Goal: Use online tool/utility: Utilize a website feature to perform a specific function

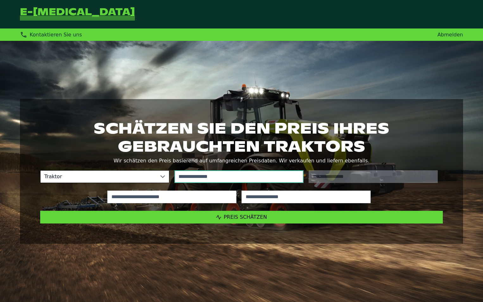
click at [230, 178] on input "text" at bounding box center [239, 176] width 129 height 13
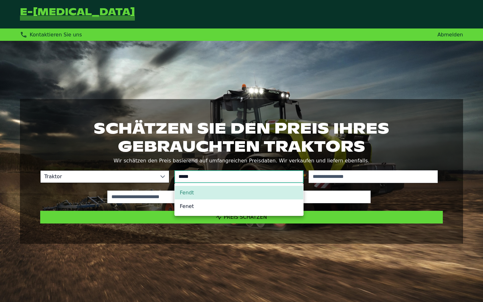
type input "*****"
click at [199, 192] on li "Fendt" at bounding box center [239, 193] width 129 height 14
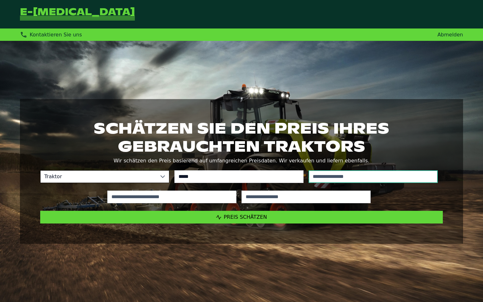
click at [358, 176] on input "text" at bounding box center [373, 176] width 129 height 13
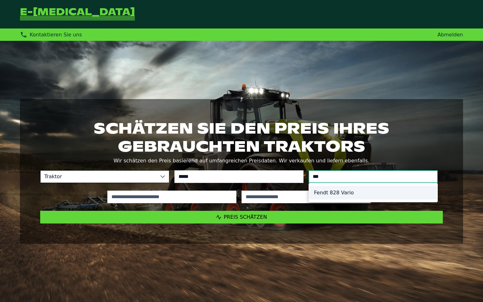
type input "***"
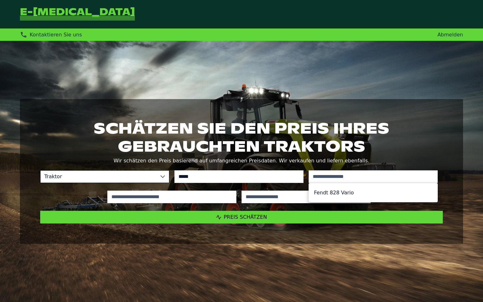
click at [354, 192] on li "Fendt 828 Vario" at bounding box center [373, 193] width 129 height 14
type input "*********"
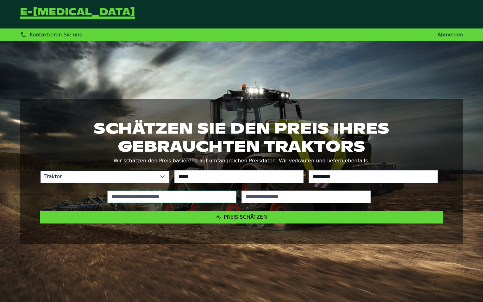
click at [200, 200] on input "text" at bounding box center [171, 197] width 129 height 13
type input "*****"
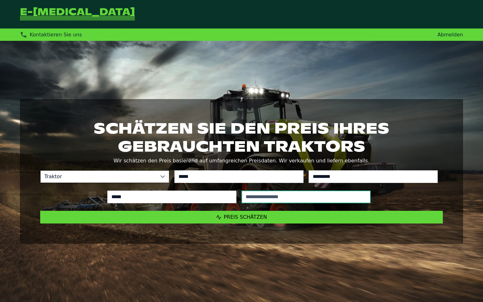
click at [286, 196] on input "text" at bounding box center [306, 197] width 129 height 13
type input "****"
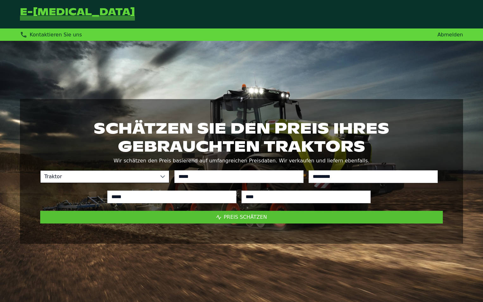
click at [259, 221] on button "Preis schätzen" at bounding box center [241, 217] width 403 height 13
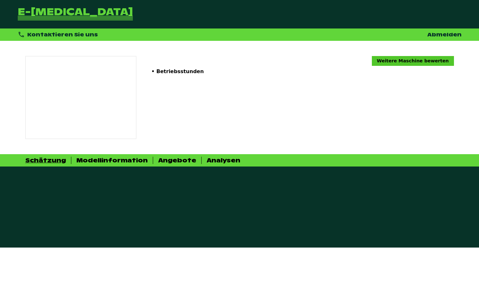
click at [421, 60] on link "Weitere Maschine bewerten" at bounding box center [413, 61] width 82 height 10
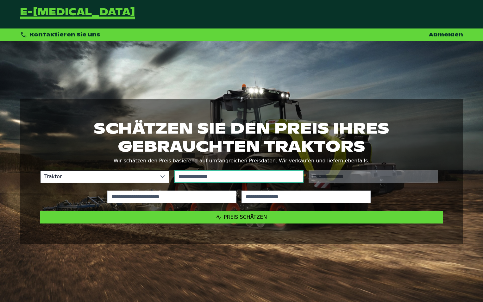
click at [253, 174] on input "text" at bounding box center [239, 176] width 129 height 13
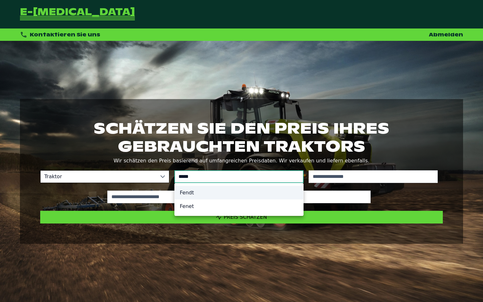
type input "*****"
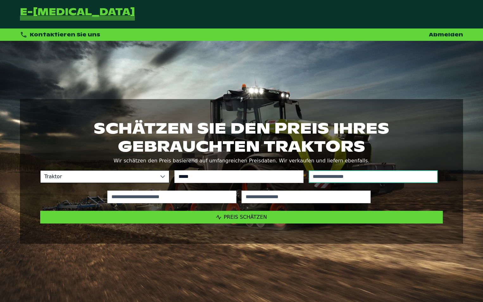
click at [366, 179] on input "text" at bounding box center [373, 176] width 129 height 13
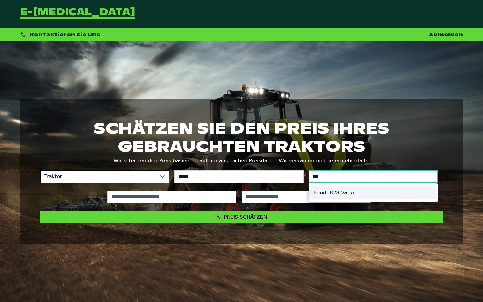
type input "***"
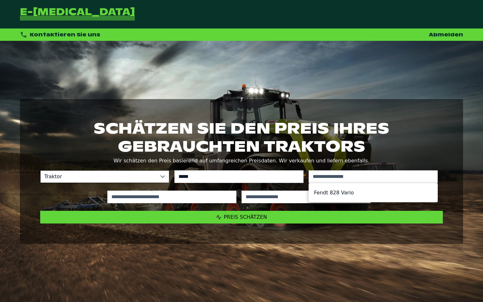
click at [356, 192] on li "Fendt 828 Vario" at bounding box center [373, 193] width 129 height 14
type input "*********"
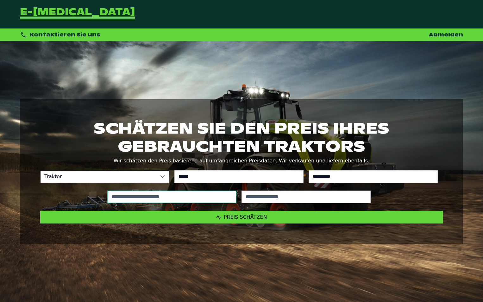
click at [190, 197] on input "text" at bounding box center [171, 197] width 129 height 13
type input "*****"
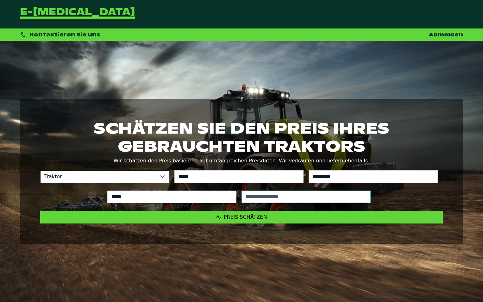
click at [307, 198] on input "text" at bounding box center [306, 197] width 129 height 13
type input "****"
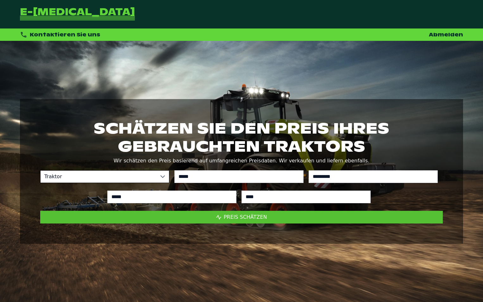
click at [254, 216] on span "Preis schätzen" at bounding box center [245, 217] width 43 height 6
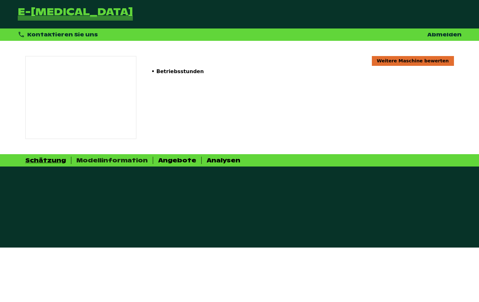
click at [101, 161] on div "Modellinformation" at bounding box center [111, 160] width 71 height 7
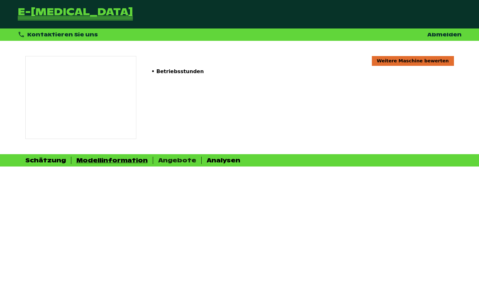
click at [173, 160] on div "Angebote" at bounding box center [177, 160] width 38 height 7
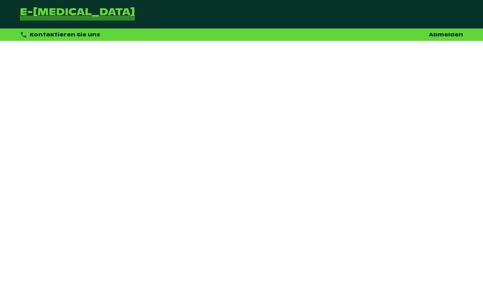
click at [438, 33] on link "Abmelden" at bounding box center [446, 34] width 34 height 7
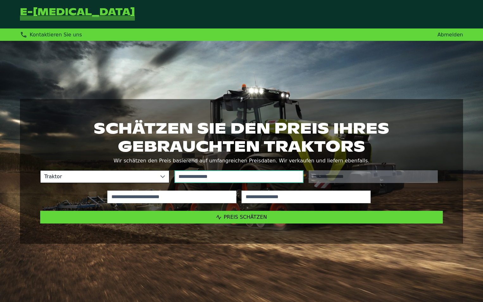
click at [227, 174] on input "text" at bounding box center [239, 176] width 129 height 13
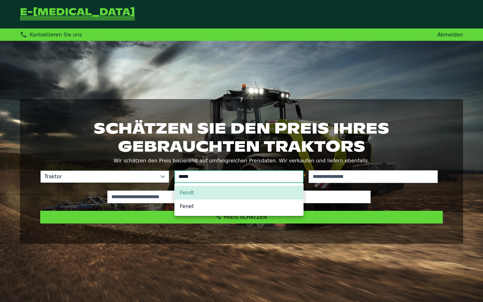
type input "*****"
click at [196, 194] on li "Fendt" at bounding box center [239, 193] width 129 height 14
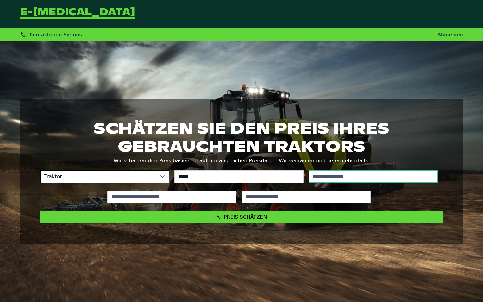
click at [405, 178] on input "text" at bounding box center [373, 176] width 129 height 13
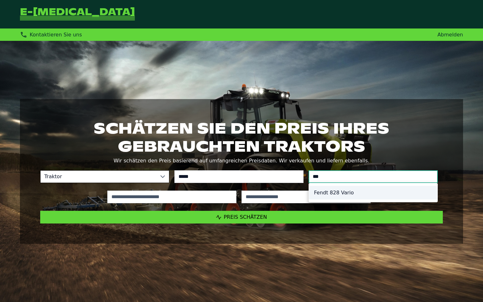
type input "***"
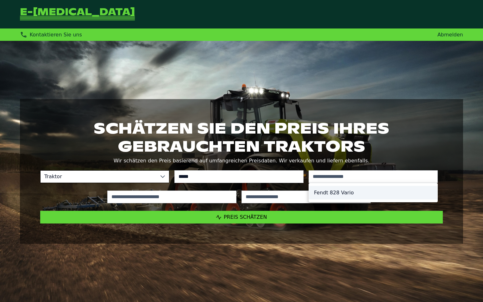
click at [349, 192] on li "Fendt 828 Vario" at bounding box center [373, 193] width 129 height 14
type input "*********"
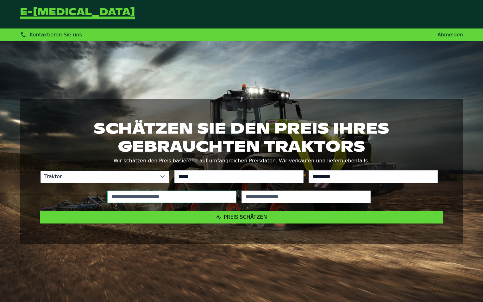
click at [200, 195] on input "text" at bounding box center [171, 197] width 129 height 13
type input "*****"
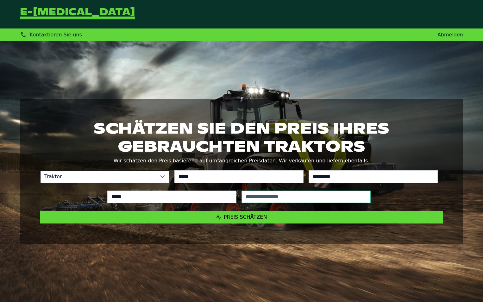
click at [297, 197] on input "text" at bounding box center [306, 197] width 129 height 13
type input "****"
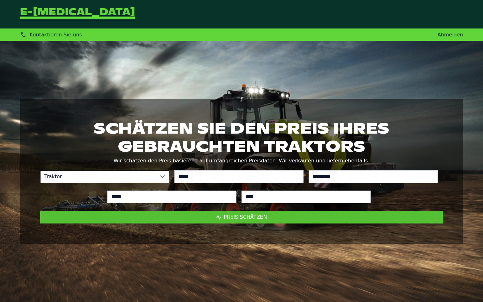
click at [252, 215] on span "Preis schätzen" at bounding box center [245, 217] width 43 height 6
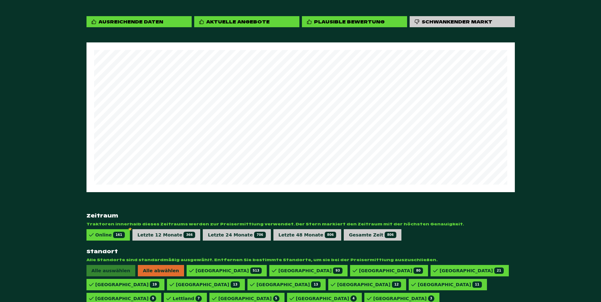
scroll to position [354, 0]
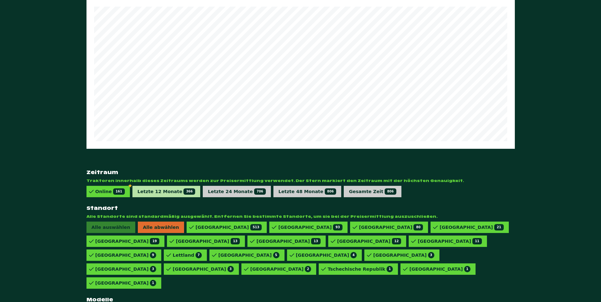
click at [155, 188] on div "Letzte 12 Monate 366" at bounding box center [166, 191] width 58 height 6
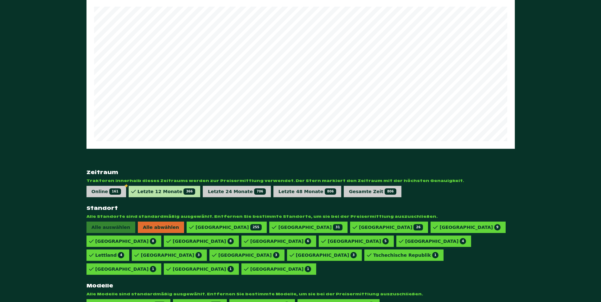
click at [155, 188] on div "Letzte 12 Monate 366" at bounding box center [166, 191] width 58 height 6
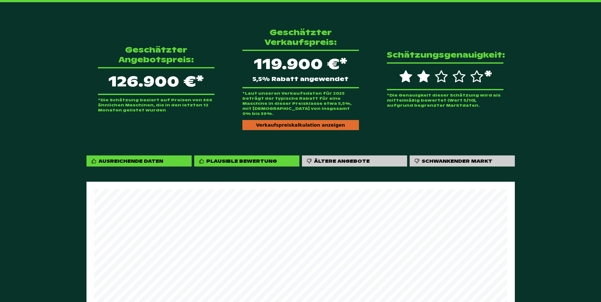
scroll to position [164, 0]
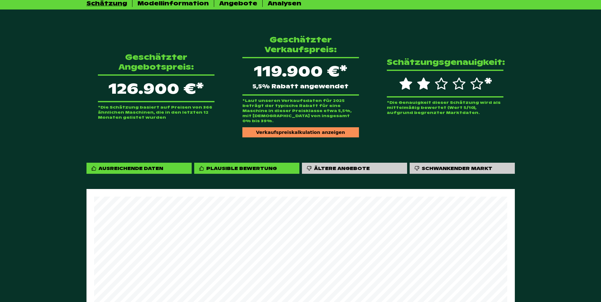
click at [309, 127] on div "Verkaufspreiskalkulation anzeigen" at bounding box center [300, 132] width 117 height 10
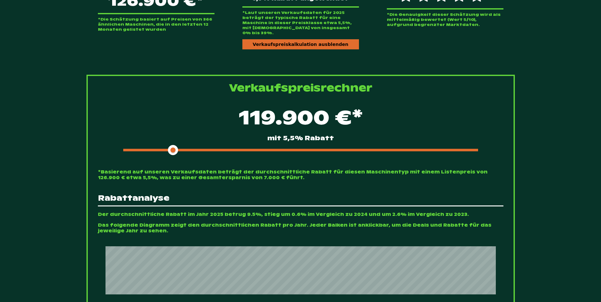
scroll to position [259, 0]
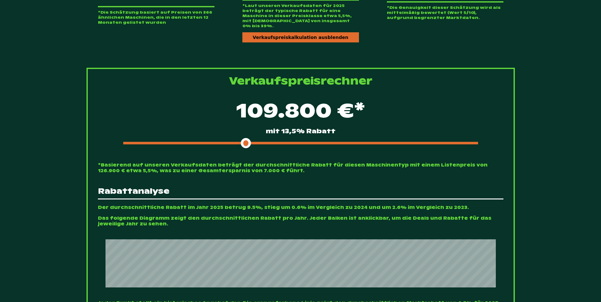
drag, startPoint x: 173, startPoint y: 134, endPoint x: 247, endPoint y: 131, distance: 74.2
click at [247, 138] on span at bounding box center [246, 143] width 10 height 10
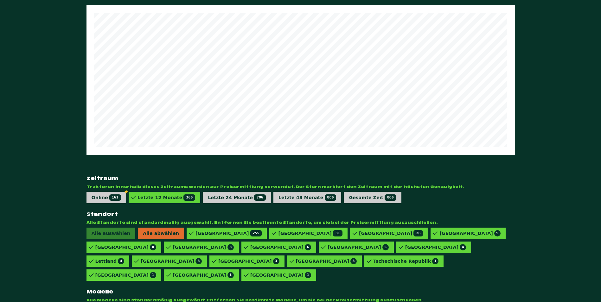
scroll to position [793, 0]
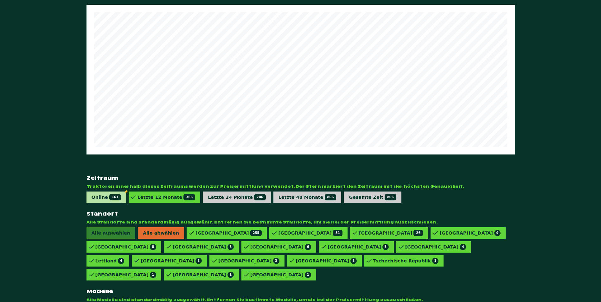
click at [109, 194] on span "161" at bounding box center [115, 197] width 12 height 6
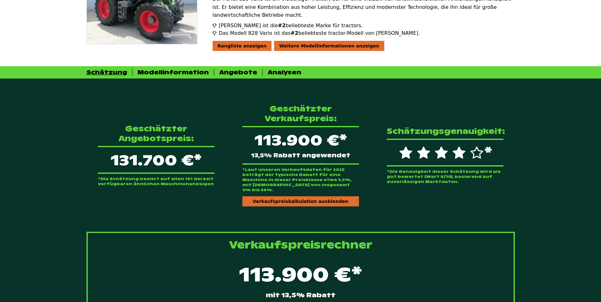
scroll to position [96, 0]
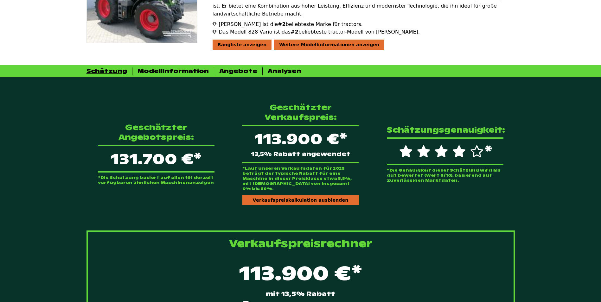
drag, startPoint x: 245, startPoint y: 296, endPoint x: 254, endPoint y: 296, distance: 9.2
click at [254, 302] on div at bounding box center [300, 306] width 355 height 3
click at [252, 294] on div "113.900 €* mit 13,5% Rabatt" at bounding box center [300, 285] width 405 height 54
drag, startPoint x: 250, startPoint y: 295, endPoint x: 253, endPoint y: 296, distance: 3.8
click at [253, 302] on div at bounding box center [300, 306] width 355 height 3
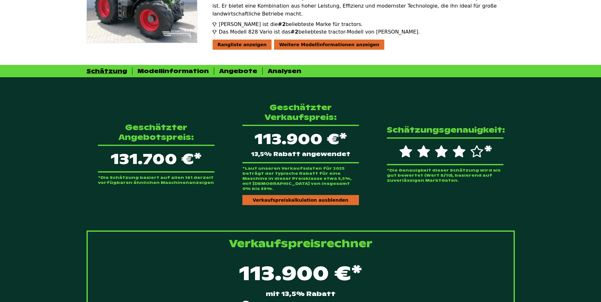
drag, startPoint x: 248, startPoint y: 294, endPoint x: 252, endPoint y: 295, distance: 3.5
click at [252, 302] on div at bounding box center [300, 306] width 355 height 3
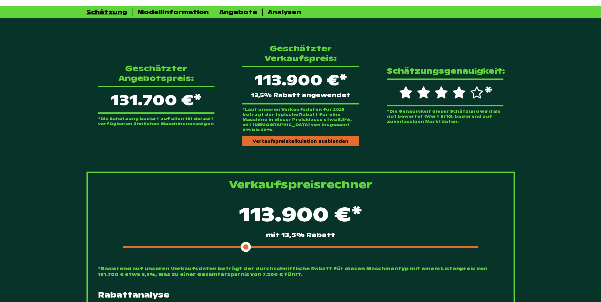
scroll to position [159, 0]
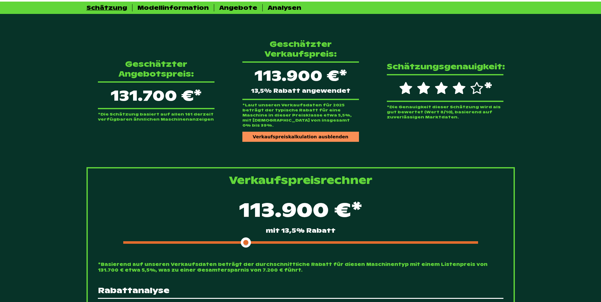
click at [298, 132] on div "Verkaufspreiskalkulation ausblenden" at bounding box center [300, 137] width 117 height 10
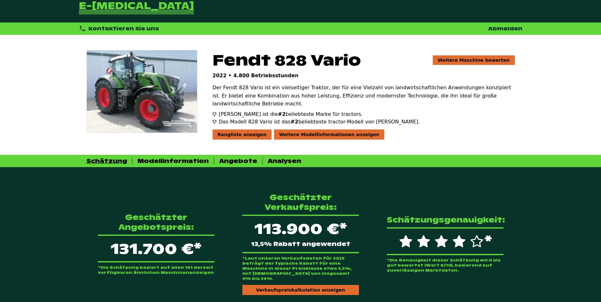
scroll to position [1, 0]
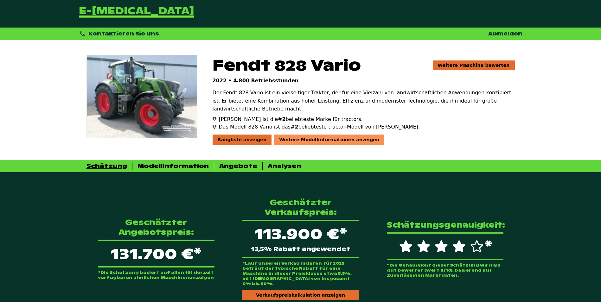
click at [302, 135] on div "Weitere Modellinformationen anzeigen" at bounding box center [329, 140] width 110 height 10
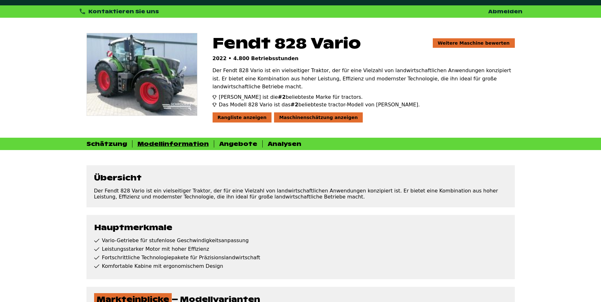
scroll to position [0, 0]
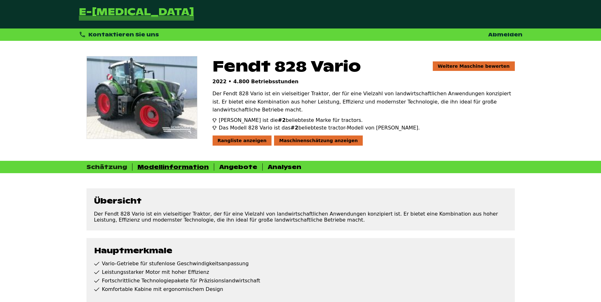
click at [107, 163] on div "Schätzung" at bounding box center [106, 166] width 41 height 7
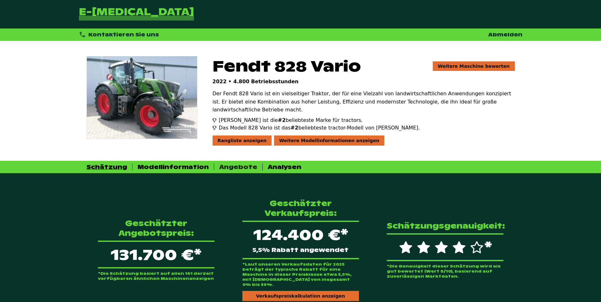
click at [224, 163] on div "Angebote" at bounding box center [238, 166] width 38 height 7
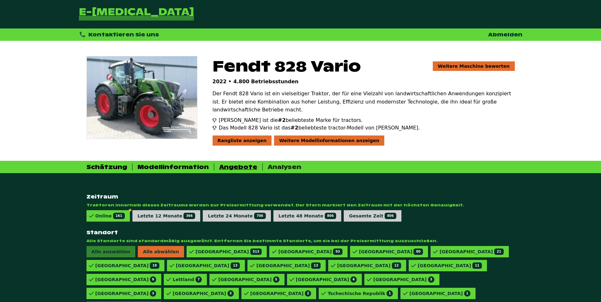
click at [269, 163] on div "Analysen" at bounding box center [285, 166] width 34 height 7
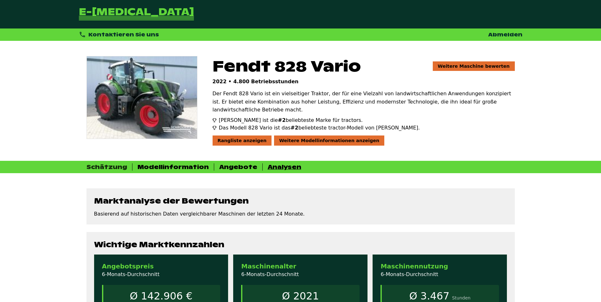
click at [101, 163] on div "Schätzung" at bounding box center [106, 166] width 41 height 7
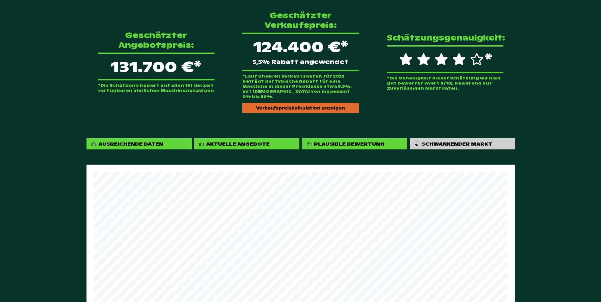
scroll to position [190, 0]
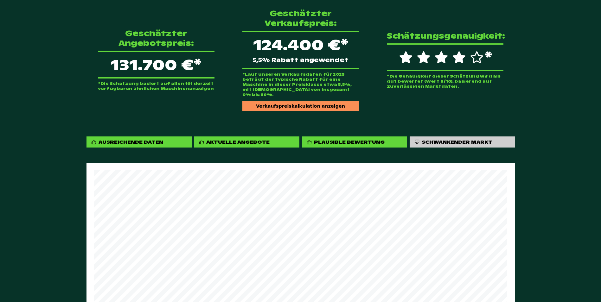
click at [284, 101] on div "Verkaufspreiskalkulation anzeigen" at bounding box center [300, 106] width 117 height 10
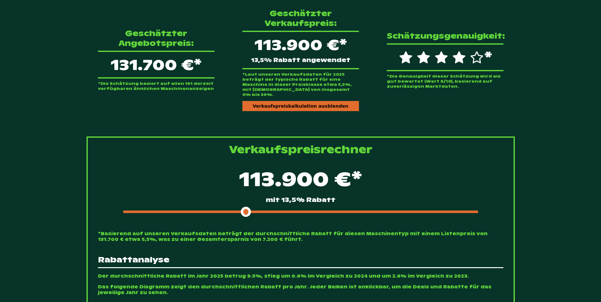
drag, startPoint x: 173, startPoint y: 202, endPoint x: 247, endPoint y: 199, distance: 74.2
click at [247, 207] on span at bounding box center [246, 212] width 10 height 10
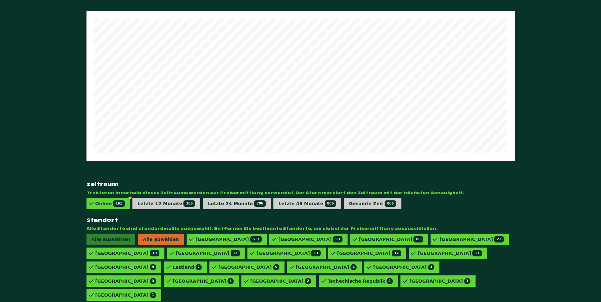
scroll to position [793, 0]
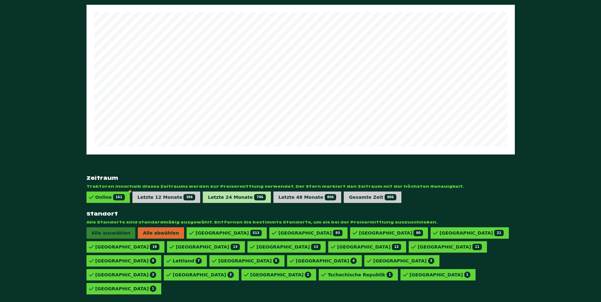
click at [229, 194] on div "Letzte 24 Monate 706" at bounding box center [237, 197] width 58 height 6
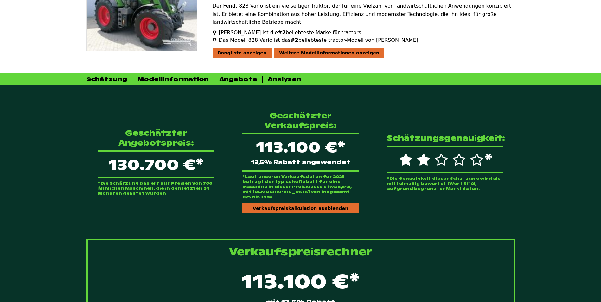
scroll to position [127, 0]
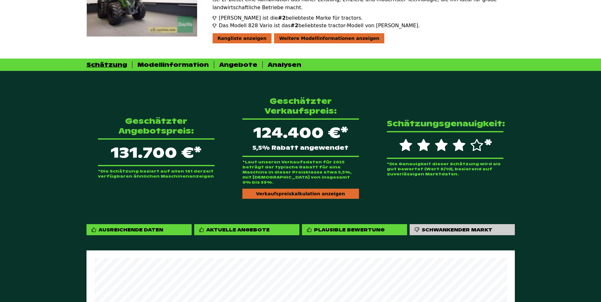
scroll to position [104, 0]
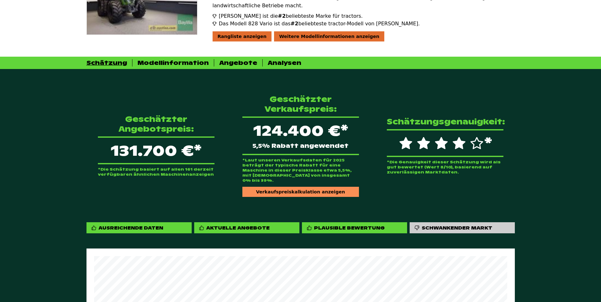
click at [305, 187] on div "Verkaufspreiskalkulation anzeigen" at bounding box center [300, 192] width 117 height 10
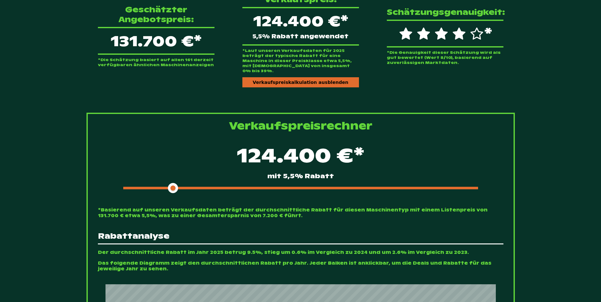
scroll to position [231, 0]
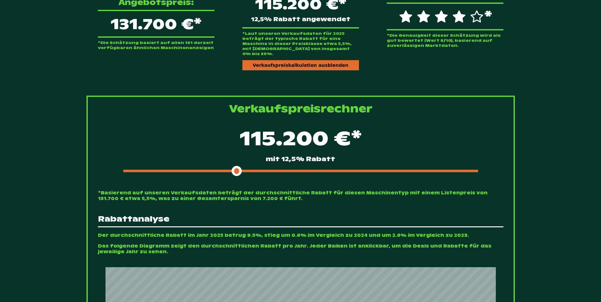
drag, startPoint x: 173, startPoint y: 161, endPoint x: 239, endPoint y: 159, distance: 65.6
click at [239, 166] on span at bounding box center [237, 171] width 10 height 10
drag, startPoint x: 235, startPoint y: 162, endPoint x: 220, endPoint y: 160, distance: 15.6
click at [220, 166] on span at bounding box center [219, 171] width 10 height 10
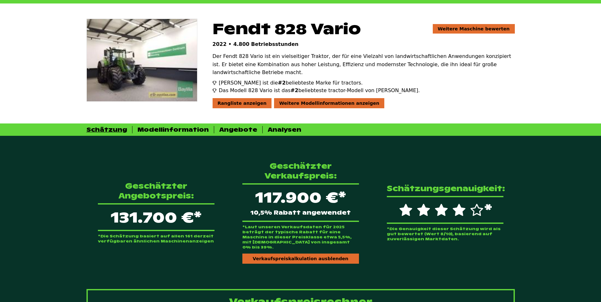
scroll to position [0, 0]
